Goal: Navigation & Orientation: Find specific page/section

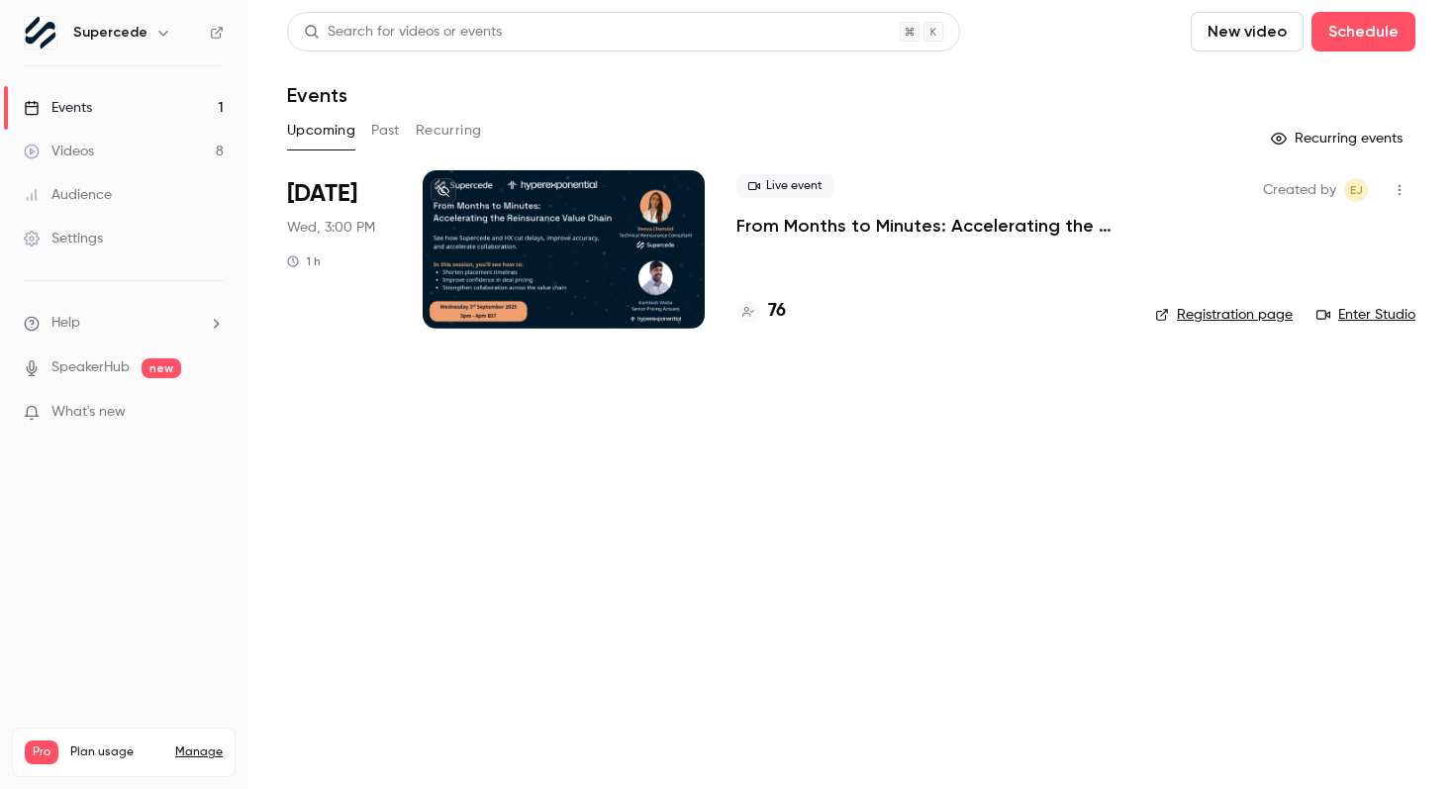
click at [1339, 315] on link "Enter Studio" at bounding box center [1365, 315] width 99 height 20
